Goal: Information Seeking & Learning: Learn about a topic

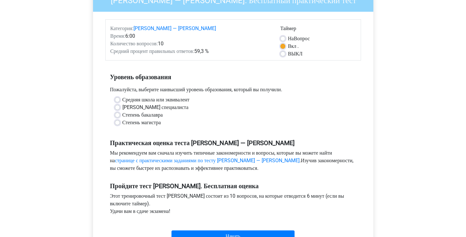
scroll to position [63, 0]
click at [123, 111] on label "[PERSON_NAME] специалиста" at bounding box center [156, 107] width 66 height 8
click at [118, 110] on input "[PERSON_NAME] специалиста" at bounding box center [117, 106] width 5 height 6
radio input "true"
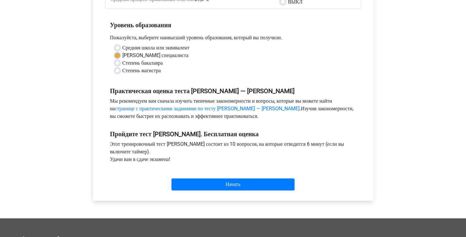
scroll to position [127, 0]
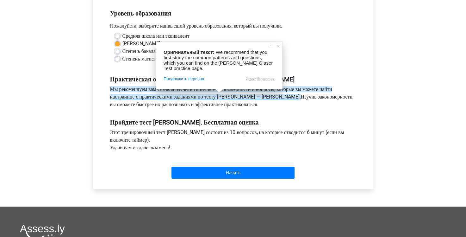
click at [228, 100] on ya-tr-span "странице с практическими заданиями по тесту [PERSON_NAME] — [PERSON_NAME]" at bounding box center [207, 97] width 185 height 6
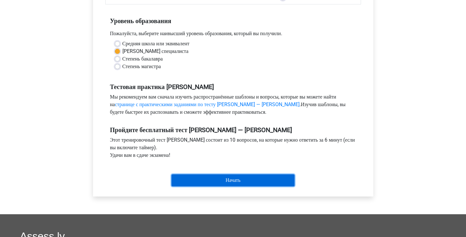
click at [203, 180] on input "Start" at bounding box center [233, 180] width 123 height 12
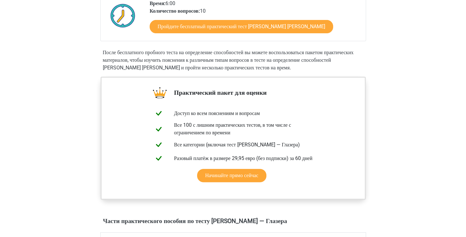
scroll to position [127, 0]
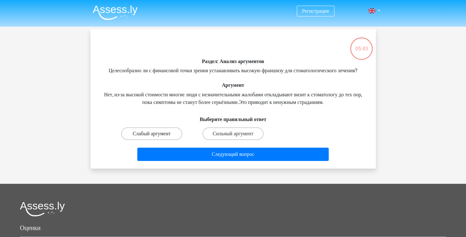
click at [167, 136] on ya-tr-span "Слабый аргумент" at bounding box center [152, 133] width 38 height 6
click at [156, 138] on input "Слабый аргумент" at bounding box center [154, 136] width 4 height 4
radio input "true"
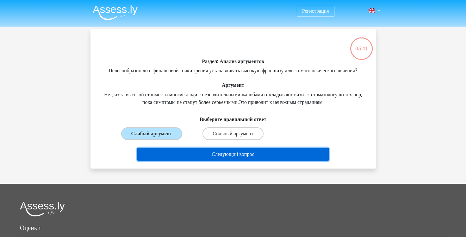
click at [208, 161] on button "Следующий вопрос" at bounding box center [233, 154] width 192 height 13
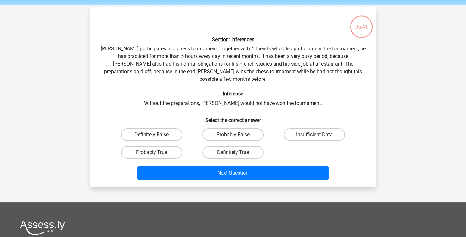
scroll to position [29, 0]
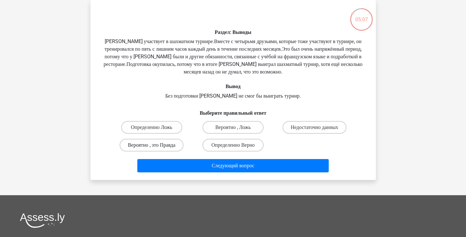
click at [146, 143] on ya-tr-span "Вероятно , это Правда" at bounding box center [151, 145] width 47 height 6
click at [152, 145] on input "Вероятно , это Правда" at bounding box center [154, 147] width 4 height 4
radio input "true"
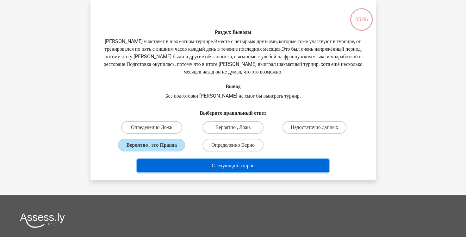
click at [214, 159] on button "Следующий вопрос" at bounding box center [233, 165] width 192 height 13
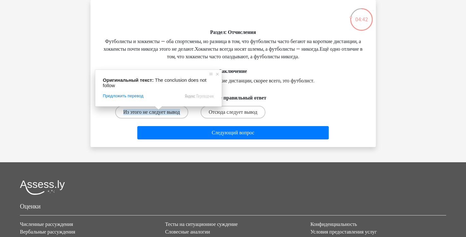
click at [157, 115] on ya-tr-span "Из этого не следует вывод" at bounding box center [151, 112] width 57 height 6
click at [156, 116] on input "Из этого не следует вывод" at bounding box center [154, 114] width 4 height 4
radio input "true"
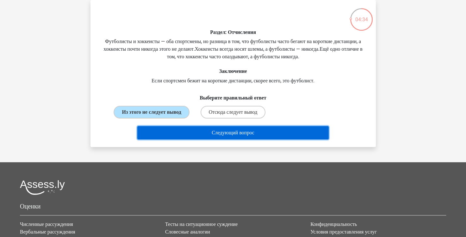
click at [270, 139] on button "Следующий вопрос" at bounding box center [233, 132] width 192 height 13
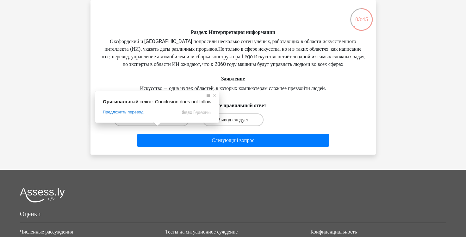
click at [160, 123] on ya-tr-span "Вывода из этого не следует" at bounding box center [151, 120] width 59 height 6
click at [156, 124] on input "Вывода из этого не следует" at bounding box center [154, 122] width 4 height 4
radio input "true"
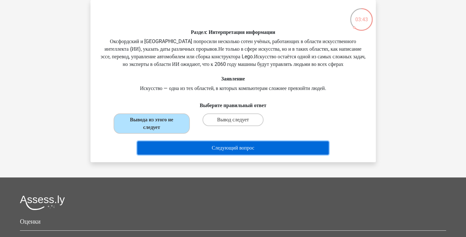
click at [215, 151] on ya-tr-span "Следующий вопрос" at bounding box center [233, 148] width 43 height 6
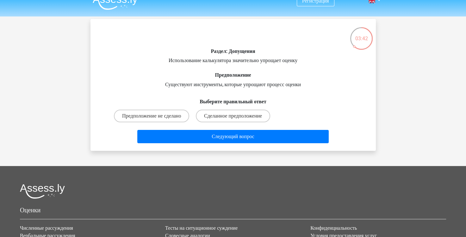
scroll to position [0, 0]
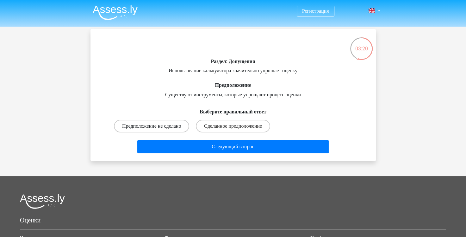
click at [154, 129] on ya-tr-span "Предположение не сделано" at bounding box center [151, 126] width 59 height 6
click at [154, 130] on input "Предположение не сделано" at bounding box center [154, 128] width 4 height 4
radio input "true"
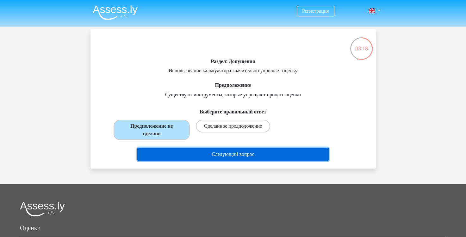
click at [259, 152] on button "Следующий вопрос" at bounding box center [233, 154] width 192 height 13
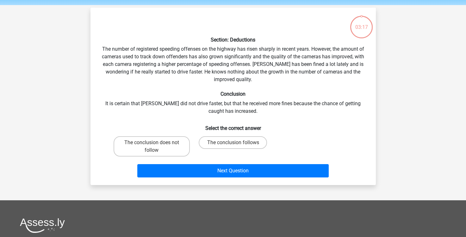
scroll to position [29, 0]
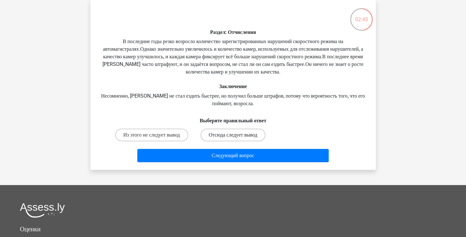
click at [212, 138] on label "Отсюда следует вывод" at bounding box center [233, 135] width 65 height 13
click at [233, 138] on input "Отсюда следует вывод" at bounding box center [235, 137] width 4 height 4
radio input "true"
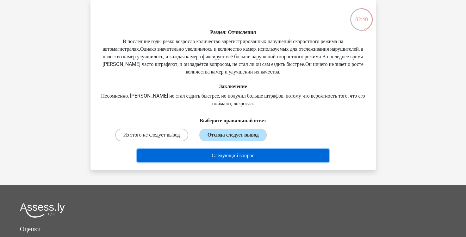
click at [270, 160] on button "Следующий вопрос" at bounding box center [233, 155] width 192 height 13
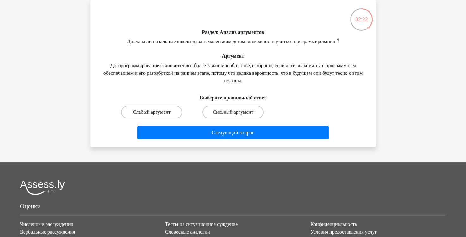
click at [175, 112] on label "Слабый аргумент" at bounding box center [151, 112] width 61 height 13
click at [156, 112] on input "Слабый аргумент" at bounding box center [154, 114] width 4 height 4
radio input "true"
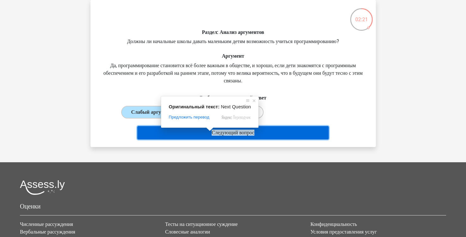
click at [212, 133] on ya-tr-span "Следующий вопрос" at bounding box center [233, 132] width 43 height 6
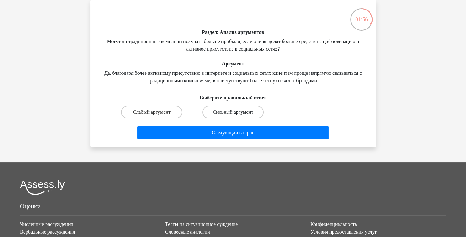
click at [230, 114] on ya-tr-span "Сильный аргумент" at bounding box center [233, 112] width 41 height 6
click at [233, 114] on input "Сильный аргумент" at bounding box center [235, 114] width 4 height 4
radio input "true"
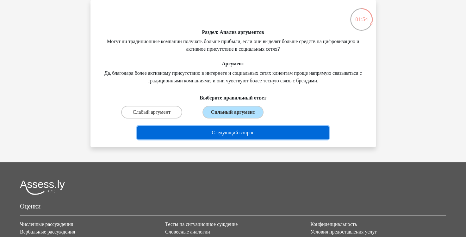
click at [224, 129] on button "Следующий вопрос" at bounding box center [233, 132] width 192 height 13
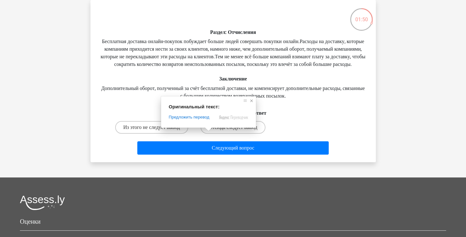
click at [251, 100] on span at bounding box center [252, 101] width 6 height 6
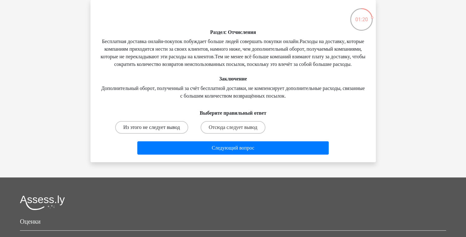
click at [166, 134] on label "Из этого не следует вывод" at bounding box center [151, 127] width 73 height 13
click at [156, 131] on input "Из этого не следует вывод" at bounding box center [154, 129] width 4 height 4
radio input "true"
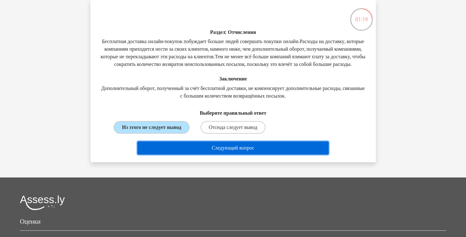
click at [198, 154] on button "Следующий вопрос" at bounding box center [233, 147] width 192 height 13
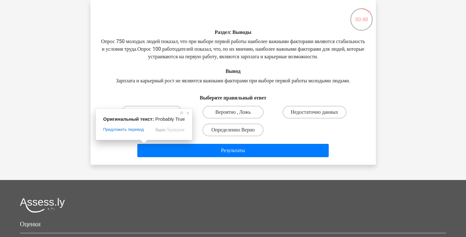
click at [145, 133] on ya-tr-span "Вероятно , это Правда" at bounding box center [151, 130] width 47 height 6
click at [152, 134] on input "Вероятно , это Правда" at bounding box center [154, 132] width 4 height 4
radio input "true"
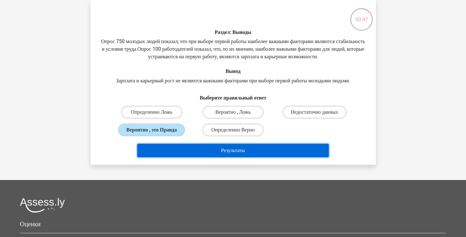
click at [183, 157] on button "Результаты" at bounding box center [233, 150] width 192 height 13
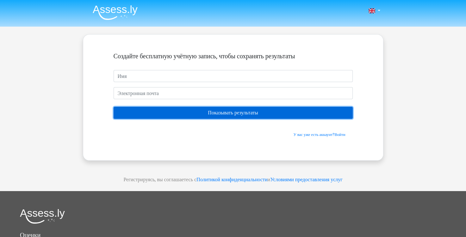
click at [230, 115] on input "Show results" at bounding box center [233, 113] width 239 height 12
